Goal: Communication & Community: Share content

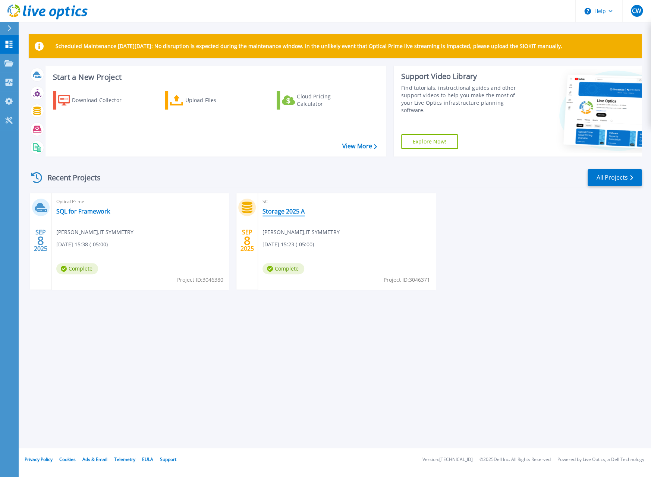
click at [287, 214] on link "Storage 2025 A" at bounding box center [284, 211] width 42 height 7
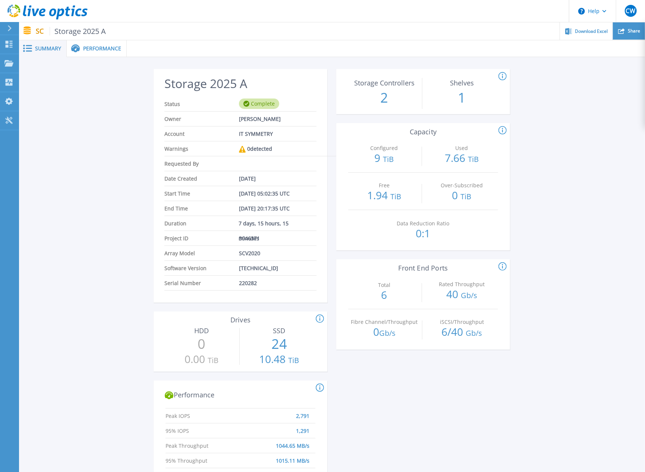
click at [643, 37] on div "Share" at bounding box center [629, 31] width 32 height 18
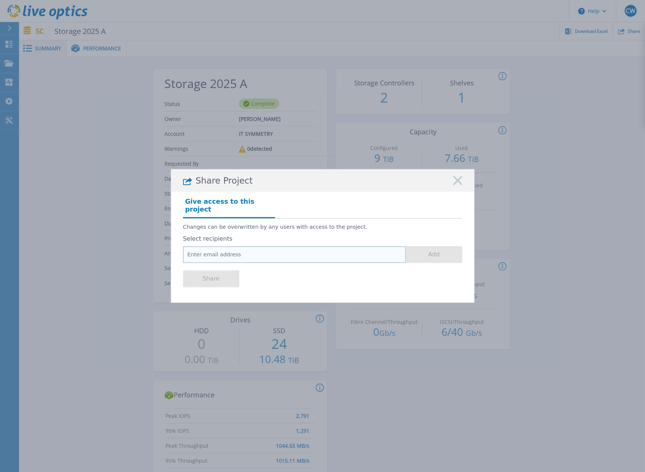
click at [216, 256] on input "email" at bounding box center [294, 254] width 223 height 17
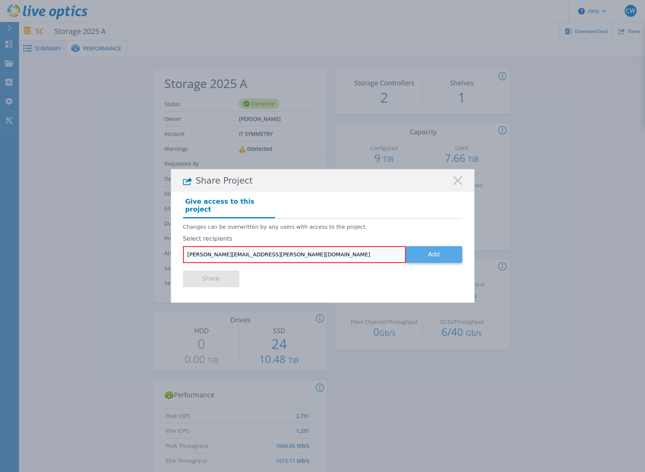
type input "tim.williams@itsymmetry.com"
click at [436, 246] on button "Add" at bounding box center [434, 254] width 56 height 17
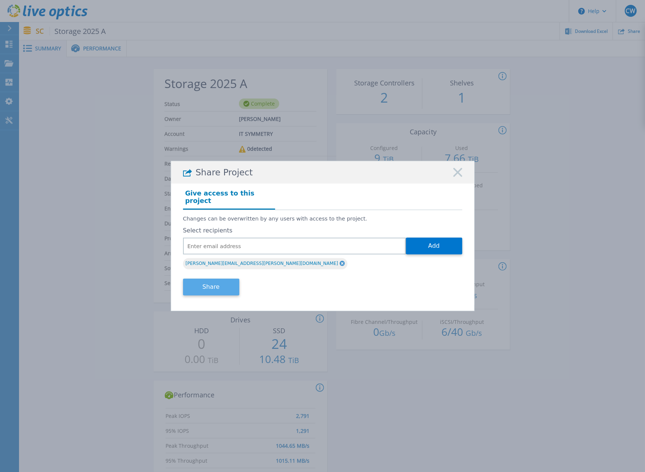
click at [206, 288] on button "Share" at bounding box center [211, 287] width 56 height 17
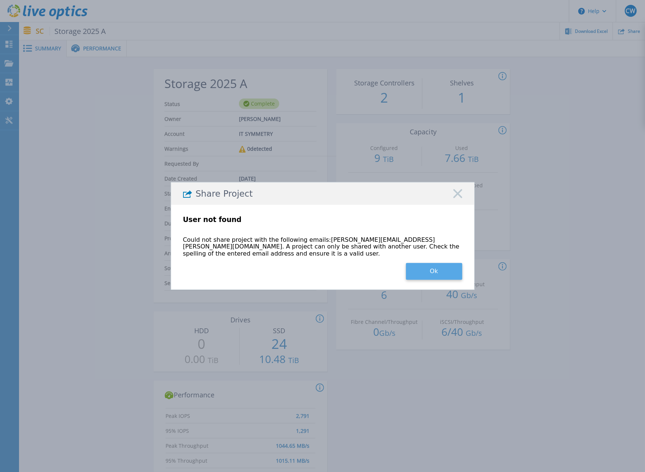
click at [439, 270] on button "Ok" at bounding box center [434, 271] width 56 height 17
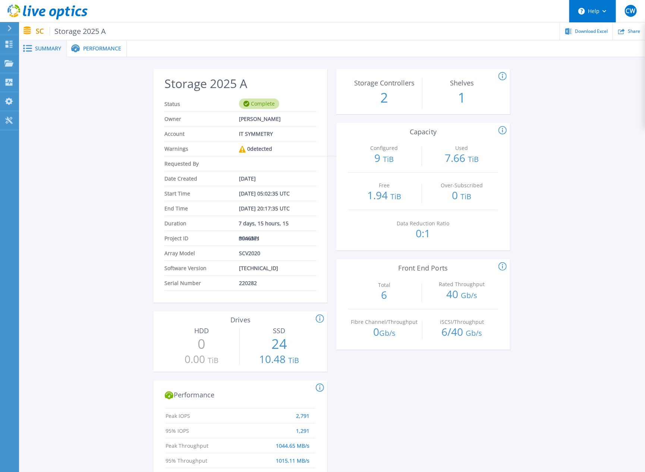
click at [600, 16] on button "Help" at bounding box center [592, 11] width 47 height 22
click at [532, 28] on ul "Download Excel Share" at bounding box center [375, 31] width 539 height 18
click at [578, 34] on div "Download Excel" at bounding box center [586, 31] width 53 height 18
click at [249, 31] on ul "Download Excel Share" at bounding box center [375, 31] width 539 height 18
click at [101, 51] on span "Performance" at bounding box center [102, 48] width 38 height 5
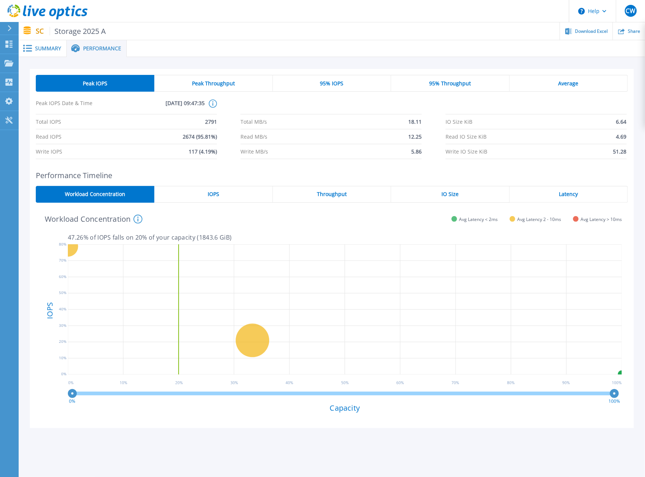
click at [202, 86] on span "Peak Throughput" at bounding box center [213, 84] width 43 height 6
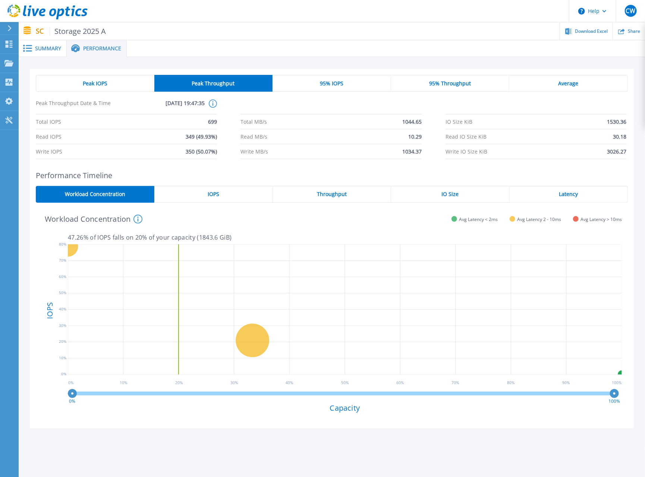
click at [94, 82] on span "Peak IOPS" at bounding box center [95, 84] width 25 height 6
